Goal: Task Accomplishment & Management: Use online tool/utility

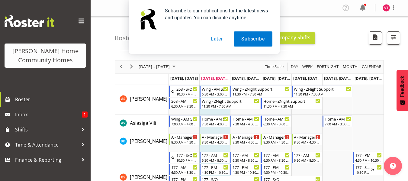
click at [214, 40] on button "Later" at bounding box center [216, 38] width 27 height 15
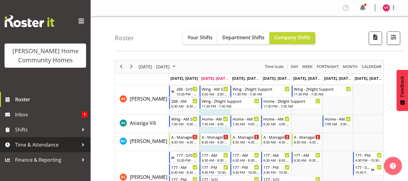
click at [70, 142] on span "Time & Attendance" at bounding box center [46, 144] width 63 height 9
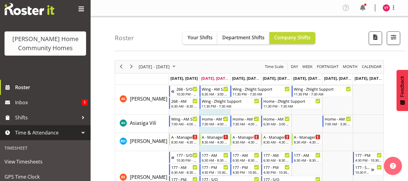
scroll to position [109, 0]
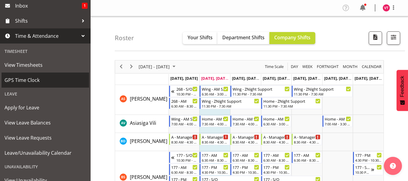
click at [62, 78] on span "GPS Time Clock" at bounding box center [45, 79] width 81 height 9
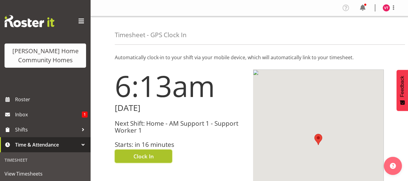
click at [138, 154] on span "Clock In" at bounding box center [143, 156] width 20 height 8
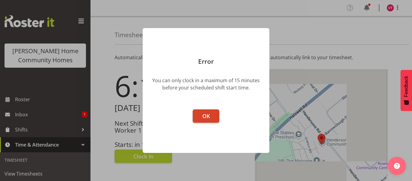
click at [203, 110] on button "OK" at bounding box center [206, 115] width 27 height 13
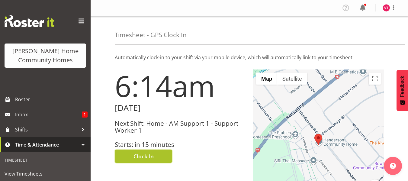
click at [147, 154] on span "Clock In" at bounding box center [143, 156] width 20 height 8
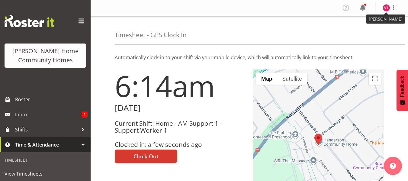
click at [384, 8] on img at bounding box center [385, 7] width 7 height 7
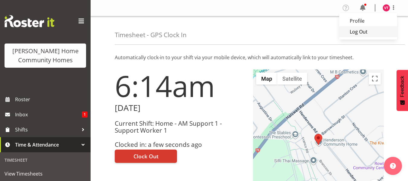
click at [360, 33] on link "Log Out" at bounding box center [368, 31] width 58 height 11
